Goal: Navigation & Orientation: Find specific page/section

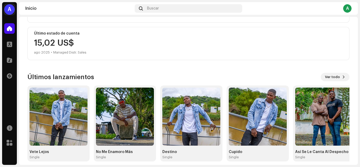
scroll to position [94, 0]
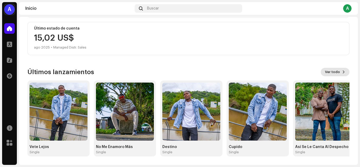
click at [335, 74] on span "Ver todo" at bounding box center [332, 72] width 15 height 11
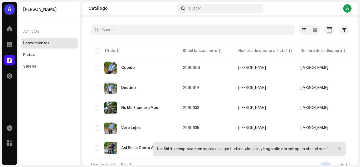
scroll to position [32, 0]
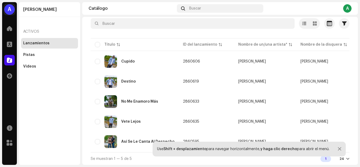
click at [338, 150] on div at bounding box center [339, 149] width 3 height 4
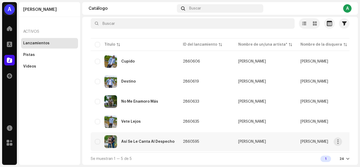
click at [288, 139] on td "[PERSON_NAME]" at bounding box center [265, 141] width 62 height 19
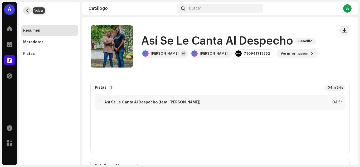
click at [26, 9] on span "button" at bounding box center [28, 10] width 4 height 4
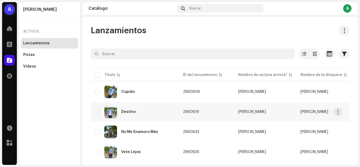
scroll to position [32, 0]
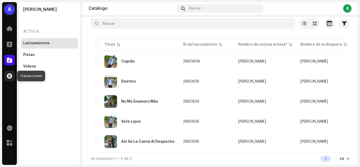
click at [7, 72] on div at bounding box center [9, 76] width 11 height 11
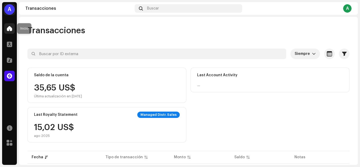
click at [9, 24] on div at bounding box center [9, 28] width 11 height 11
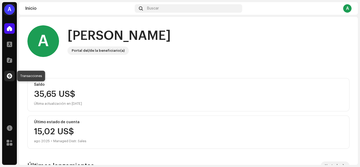
click at [8, 78] on span at bounding box center [9, 76] width 5 height 4
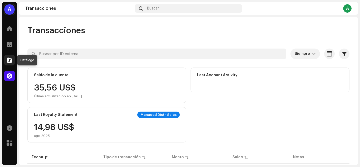
click at [11, 60] on span at bounding box center [9, 60] width 5 height 4
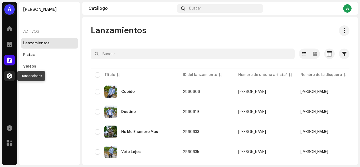
click at [10, 78] on span at bounding box center [9, 76] width 5 height 4
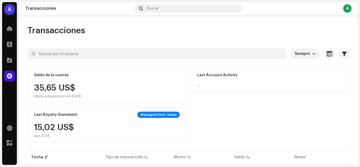
click at [209, 79] on div "Last Account Activity —" at bounding box center [270, 80] width 159 height 25
click at [151, 116] on div "Managed Distr. Sales" at bounding box center [158, 115] width 42 height 6
click at [233, 78] on div "Last Account Activity" at bounding box center [270, 75] width 146 height 6
click at [138, 83] on div "Saldo de la cuenta 35,65 US$ Última actualización en [DATE]" at bounding box center [106, 85] width 159 height 35
click at [13, 60] on div at bounding box center [9, 60] width 11 height 11
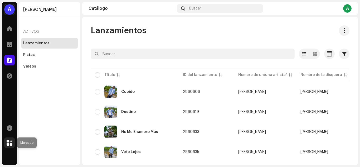
click at [9, 142] on span at bounding box center [10, 143] width 6 height 4
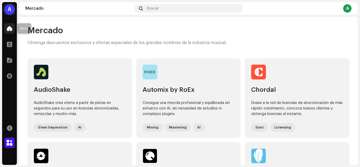
click at [12, 28] on div at bounding box center [9, 28] width 11 height 11
